Goal: Check status: Check status

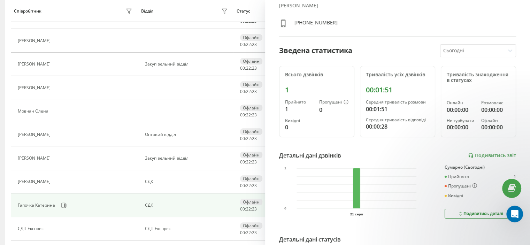
scroll to position [267, 0]
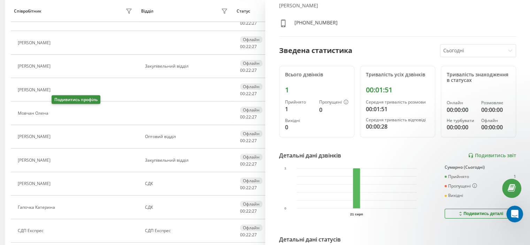
click at [58, 111] on icon at bounding box center [57, 112] width 2 height 3
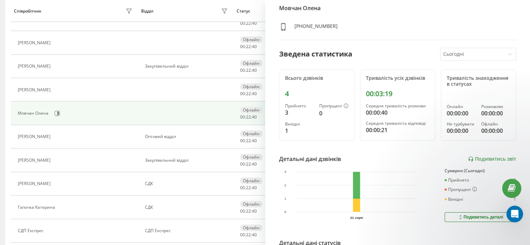
scroll to position [35, 0]
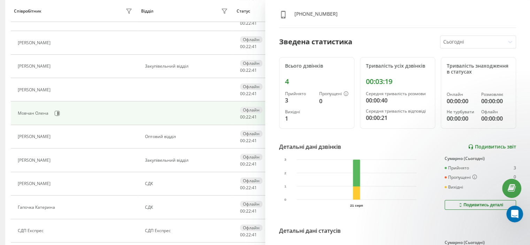
click at [499, 145] on link "Подивитись звіт" at bounding box center [492, 147] width 48 height 6
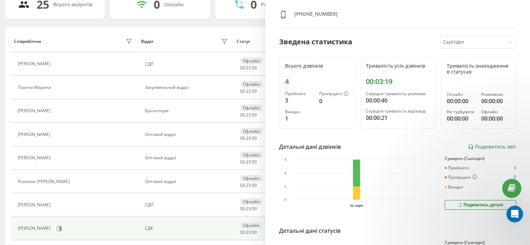
scroll to position [0, 0]
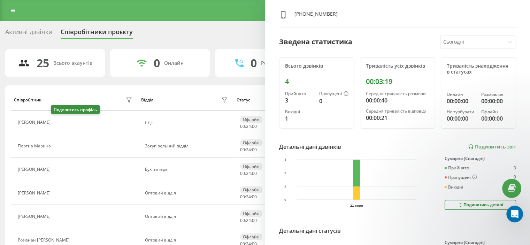
click at [55, 123] on icon at bounding box center [58, 123] width 6 height 6
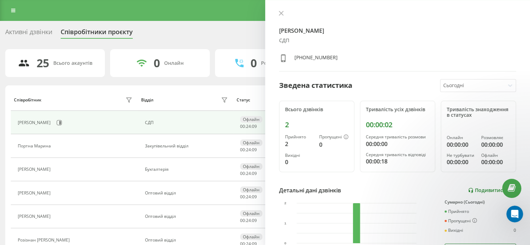
click at [487, 190] on link "Подивитись звіт" at bounding box center [492, 190] width 48 height 6
click at [59, 143] on icon at bounding box center [59, 146] width 6 height 6
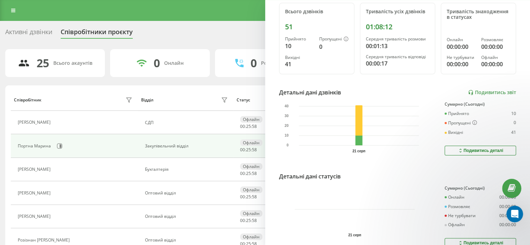
scroll to position [131, 0]
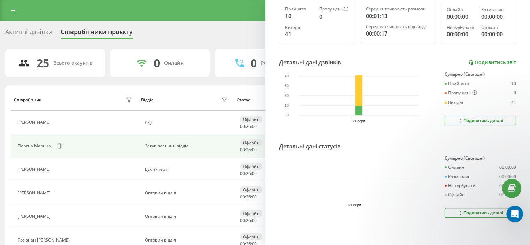
click at [497, 60] on link "Подивитись звіт" at bounding box center [492, 63] width 48 height 6
click at [195, 29] on div "Активні дзвінки Співробітники проєкту Оберіть відділ" at bounding box center [264, 33] width 519 height 15
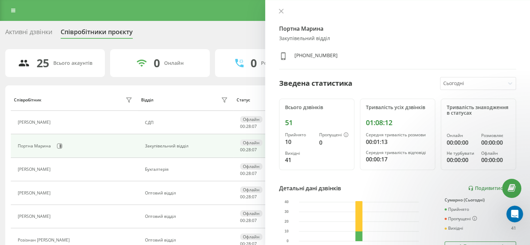
scroll to position [0, 0]
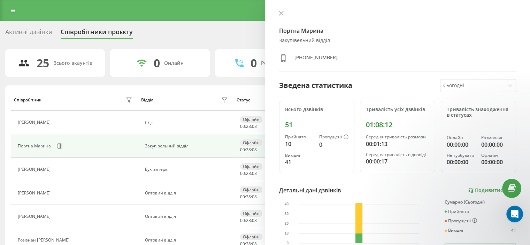
click at [279, 12] on icon at bounding box center [281, 13] width 5 height 5
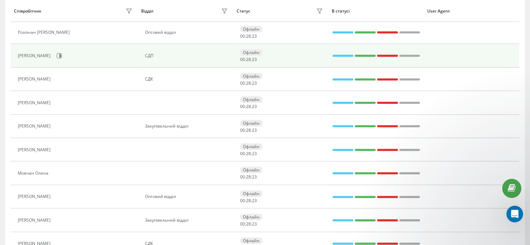
scroll to position [209, 0]
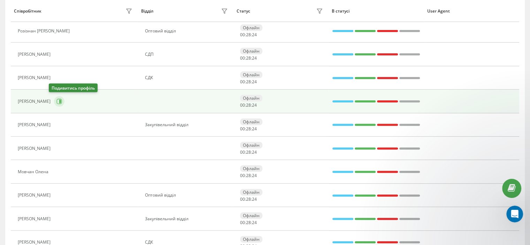
click at [54, 99] on button at bounding box center [59, 101] width 10 height 10
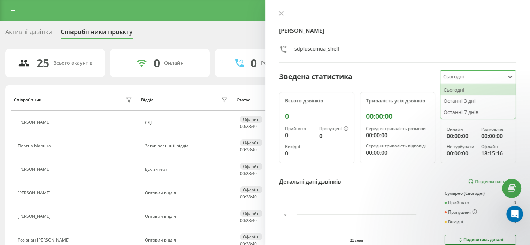
click at [465, 75] on div at bounding box center [472, 77] width 59 height 8
click at [486, 179] on link "Подивитись звіт" at bounding box center [492, 182] width 48 height 6
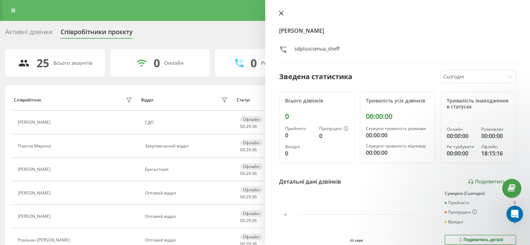
click at [277, 11] on button at bounding box center [280, 13] width 9 height 7
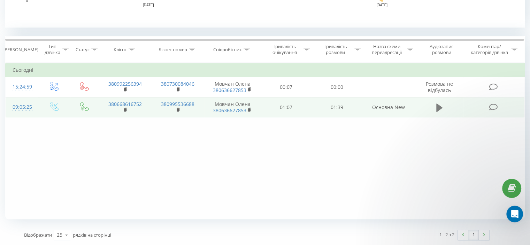
click at [437, 103] on icon at bounding box center [439, 108] width 6 height 10
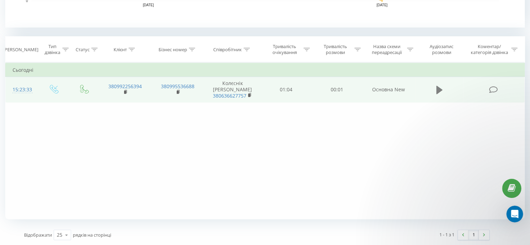
click at [438, 85] on icon at bounding box center [439, 90] width 6 height 10
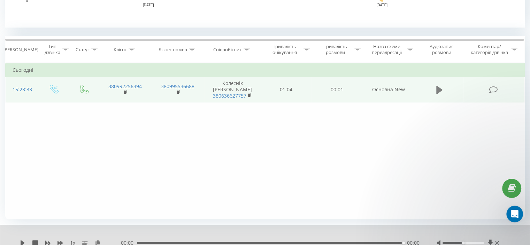
click at [437, 86] on icon at bounding box center [439, 90] width 6 height 8
click at [19, 240] on div "1 x 00:00 00:00 00:00" at bounding box center [264, 238] width 529 height 27
click at [24, 242] on icon at bounding box center [23, 243] width 4 height 6
click at [22, 241] on icon at bounding box center [23, 243] width 4 height 6
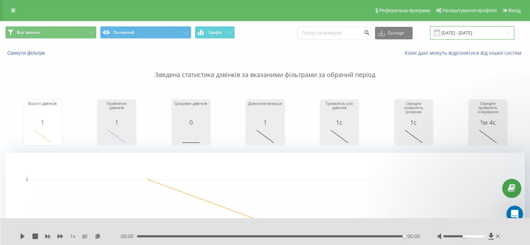
click at [507, 30] on input "[DATE] - [DATE]" at bounding box center [472, 33] width 84 height 14
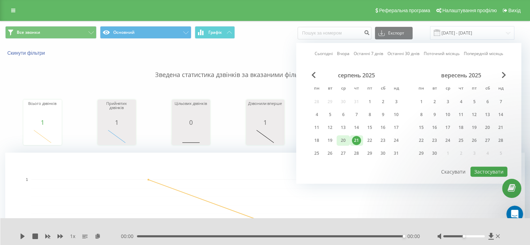
click at [344, 139] on div "20" at bounding box center [342, 140] width 9 height 9
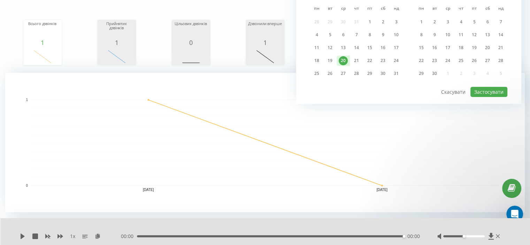
scroll to position [139, 0]
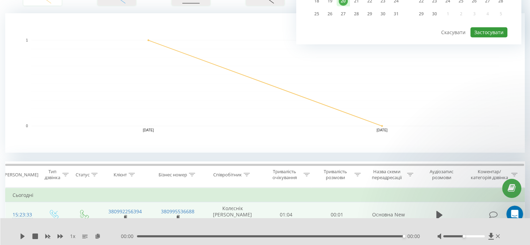
click at [499, 33] on button "Застосувати" at bounding box center [488, 32] width 37 height 10
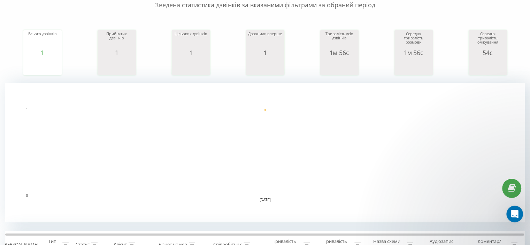
scroll to position [264, 0]
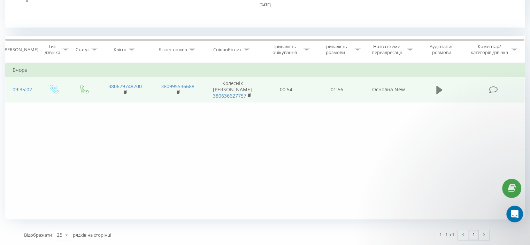
click at [440, 86] on icon at bounding box center [439, 90] width 6 height 8
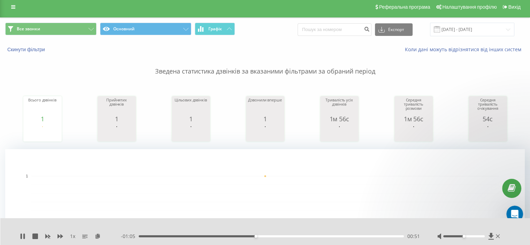
scroll to position [0, 0]
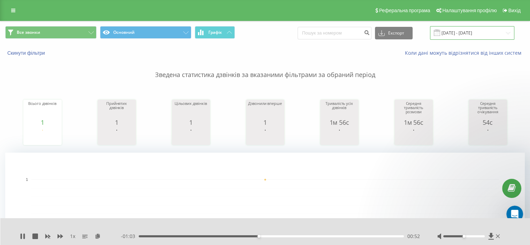
click at [507, 31] on input "20.08.2025 - 20.08.2025" at bounding box center [472, 33] width 84 height 14
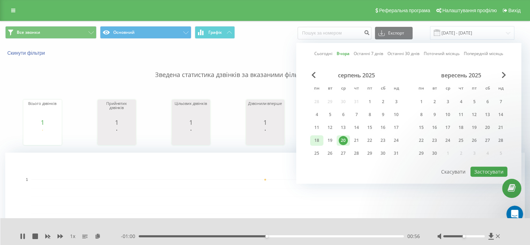
click at [316, 137] on div "18" at bounding box center [316, 140] width 9 height 9
click at [501, 168] on button "Застосувати" at bounding box center [488, 171] width 37 height 10
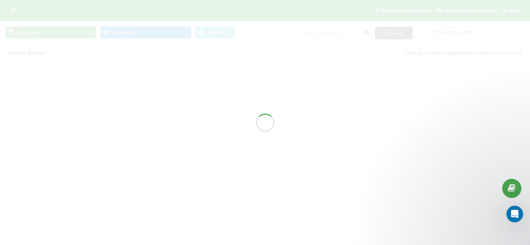
type input "18.08.2025 - 18.08.2025"
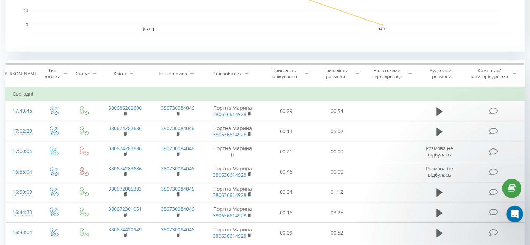
scroll to position [244, 0]
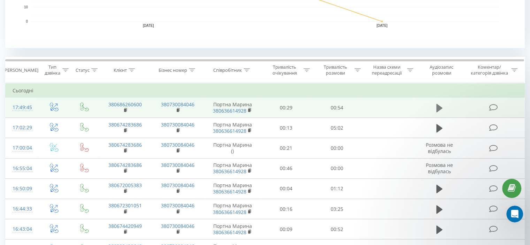
click at [437, 106] on icon at bounding box center [439, 107] width 6 height 8
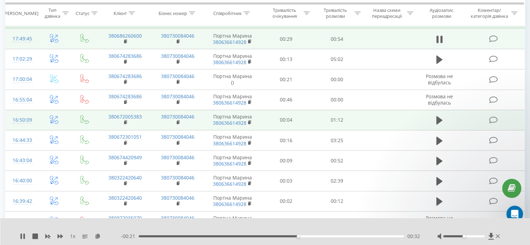
scroll to position [313, 0]
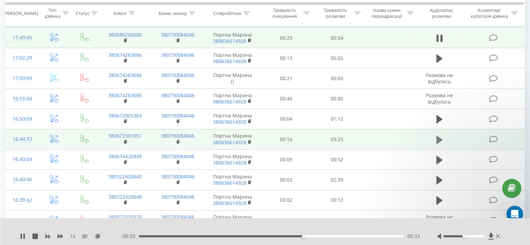
click at [440, 138] on icon at bounding box center [439, 139] width 6 height 8
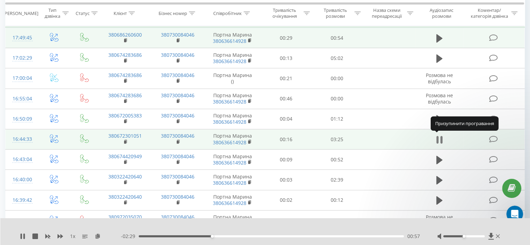
click at [437, 136] on icon at bounding box center [437, 140] width 2 height 8
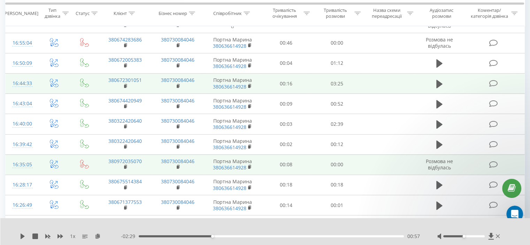
scroll to position [383, 0]
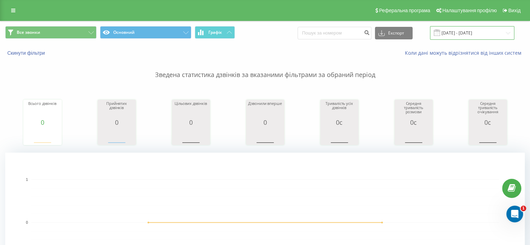
click at [507, 30] on input "[DATE] - [DATE]" at bounding box center [472, 33] width 84 height 14
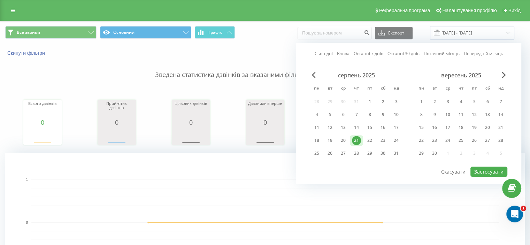
click at [313, 72] on span "Previous Month" at bounding box center [313, 75] width 4 height 6
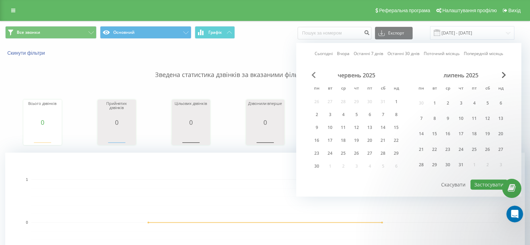
click at [313, 72] on span "Previous Month" at bounding box center [313, 75] width 4 height 6
click at [355, 99] on div "1" at bounding box center [356, 103] width 9 height 9
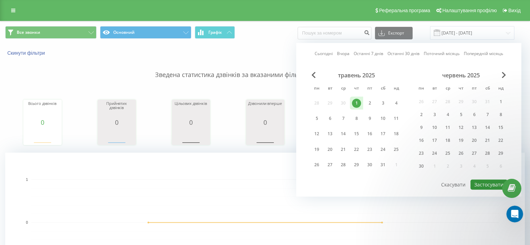
click at [496, 179] on button "Застосувати" at bounding box center [488, 184] width 37 height 10
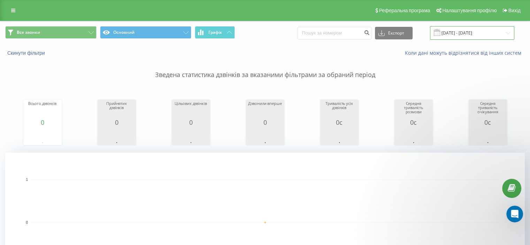
click at [491, 30] on input "[DATE] - [DATE]" at bounding box center [472, 33] width 84 height 14
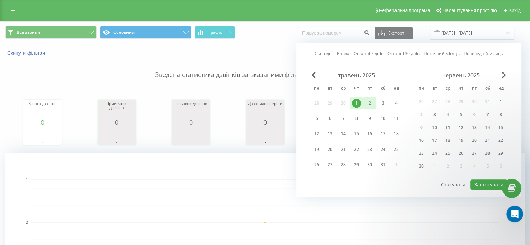
click at [372, 100] on div "2" at bounding box center [369, 103] width 9 height 9
click at [488, 181] on button "Застосувати" at bounding box center [488, 184] width 37 height 10
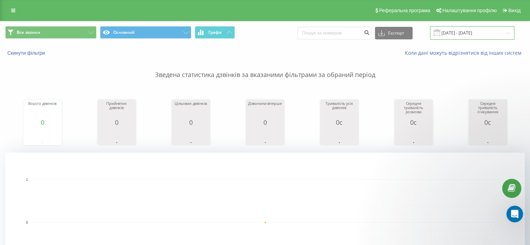
click at [461, 29] on input "[DATE] - [DATE]" at bounding box center [472, 33] width 84 height 14
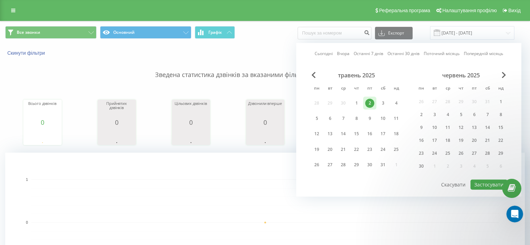
click at [315, 101] on div "травень 2025 пн вт ср чт пт сб нд 28 29 30 1 2 3 4 5 6 7 8 9 10 11 12 13 14 15 …" at bounding box center [356, 123] width 93 height 102
click at [312, 115] on div "5" at bounding box center [316, 118] width 9 height 9
click at [479, 179] on button "Застосувати" at bounding box center [488, 184] width 37 height 10
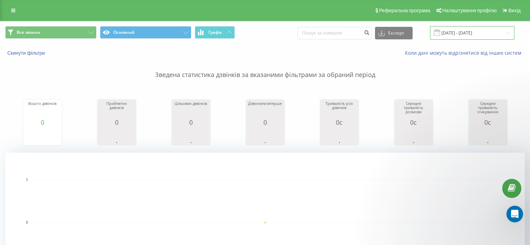
click at [454, 32] on input "[DATE] - [DATE]" at bounding box center [472, 33] width 84 height 14
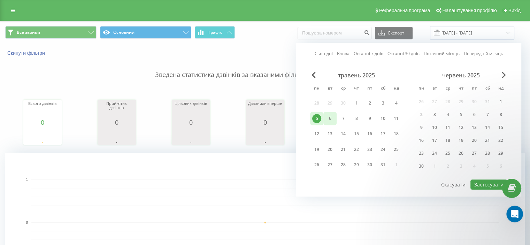
click at [331, 115] on div "6" at bounding box center [329, 118] width 9 height 9
click at [484, 182] on button "Застосувати" at bounding box center [488, 184] width 37 height 10
type input "[DATE] - [DATE]"
